Goal: Navigation & Orientation: Find specific page/section

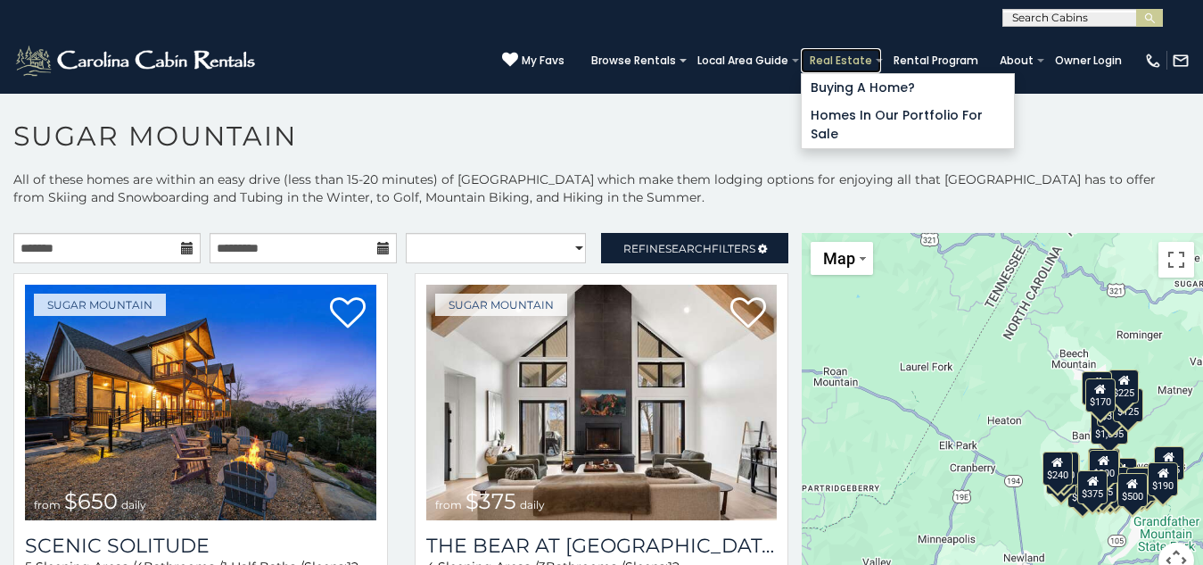
click at [801, 48] on link "Real Estate" at bounding box center [841, 60] width 80 height 25
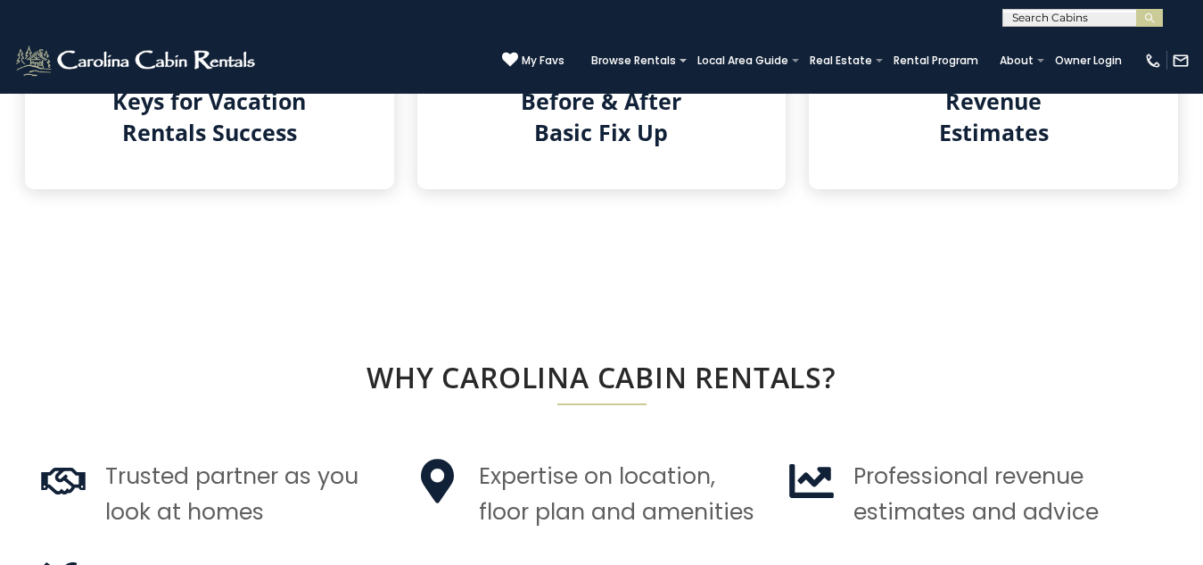
scroll to position [1157, 0]
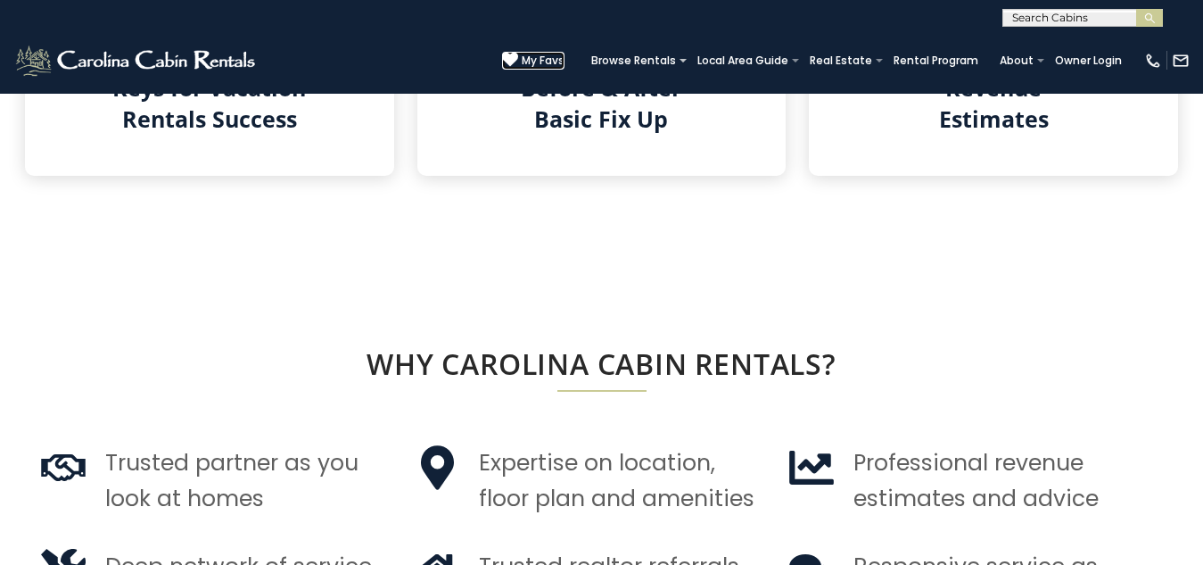
click at [522, 53] on span "My Favs" at bounding box center [543, 61] width 43 height 16
